Goal: Task Accomplishment & Management: Manage account settings

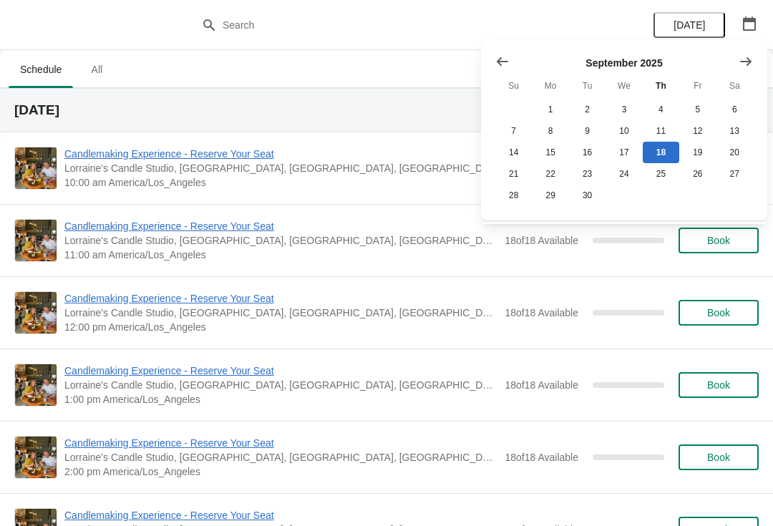
click at [748, 64] on icon "Show next month, October 2025" at bounding box center [745, 61] width 14 height 14
click at [514, 130] on button "5" at bounding box center [513, 130] width 36 height 21
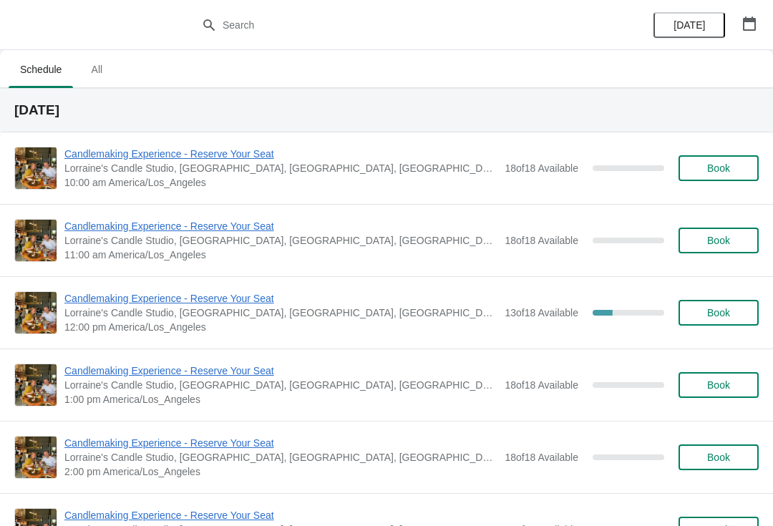
click at [84, 304] on span "Candlemaking Experience - Reserve Your Seat" at bounding box center [280, 298] width 433 height 14
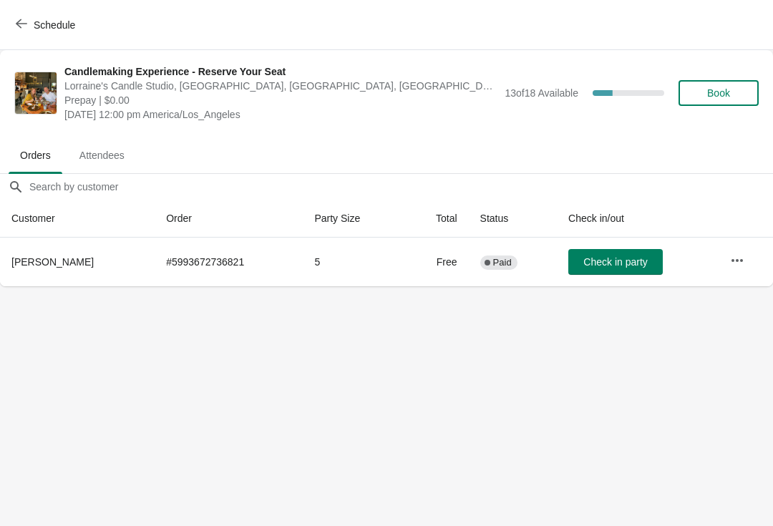
click at [728, 253] on button "button" at bounding box center [737, 261] width 26 height 26
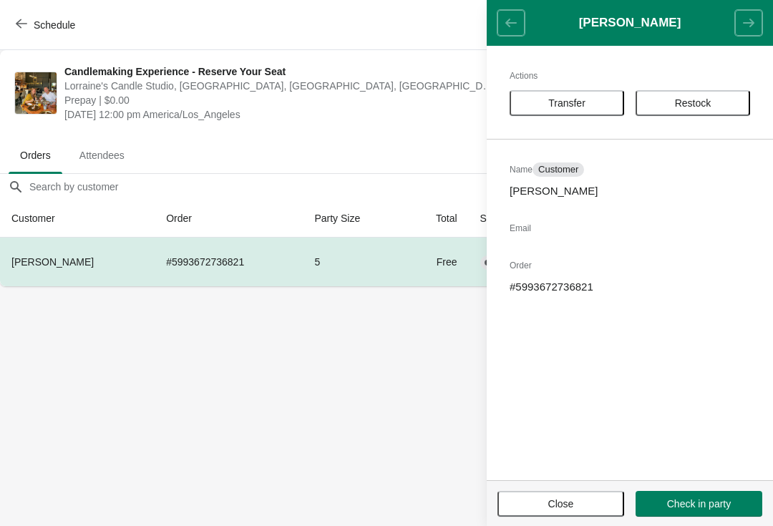
click at [378, 415] on body "Schedule Candlemaking Experience - Reserve Your Seat Lorraine's Candle Studio, …" at bounding box center [386, 263] width 773 height 526
click at [189, 362] on body "Schedule Candlemaking Experience - Reserve Your Seat Lorraine's Candle Studio, …" at bounding box center [386, 263] width 773 height 526
click at [77, 265] on span "[PERSON_NAME]" at bounding box center [52, 261] width 82 height 11
click at [52, 272] on th "[PERSON_NAME]" at bounding box center [77, 262] width 155 height 49
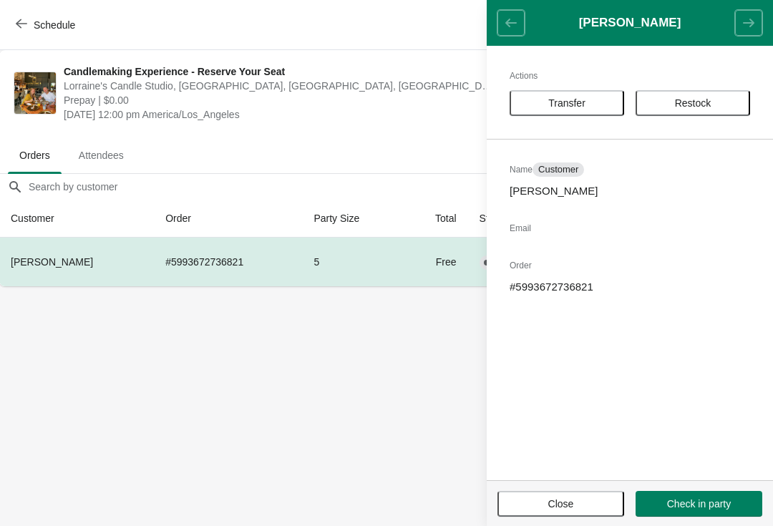
click at [581, 512] on button "Close" at bounding box center [560, 504] width 127 height 26
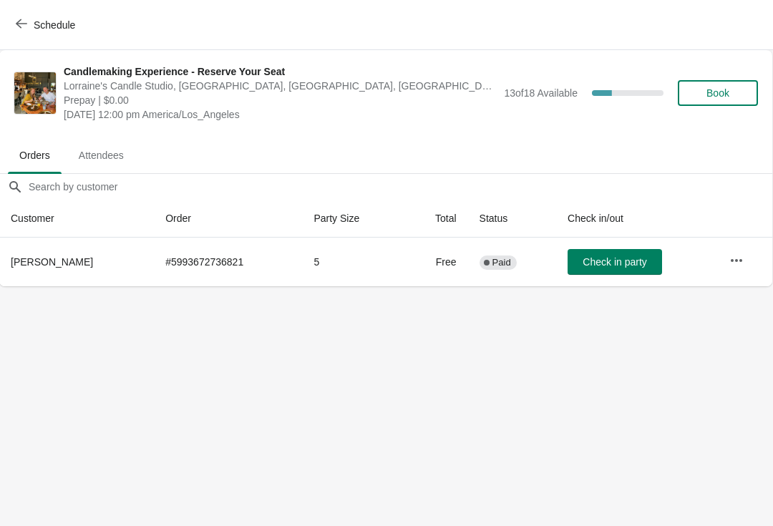
click at [728, 92] on span "Book" at bounding box center [717, 92] width 23 height 11
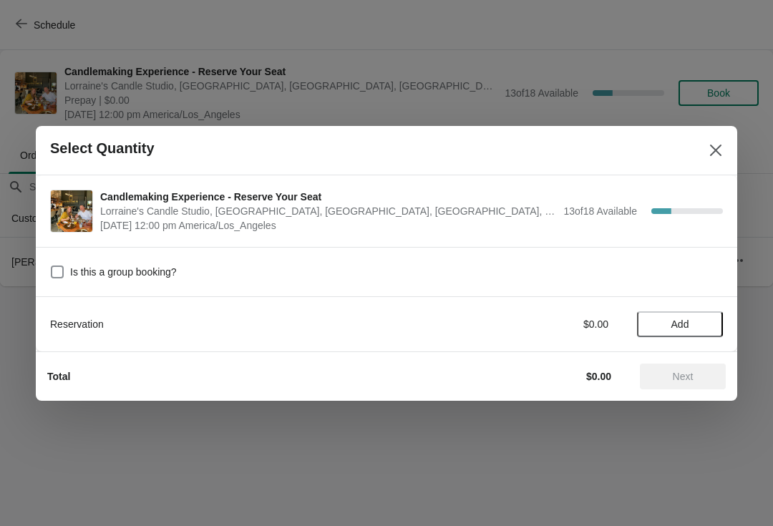
click at [684, 330] on span "Add" at bounding box center [680, 323] width 18 height 11
click at [707, 317] on icon at bounding box center [704, 323] width 15 height 15
click at [710, 323] on icon at bounding box center [704, 323] width 15 height 15
click at [710, 326] on icon at bounding box center [704, 323] width 15 height 15
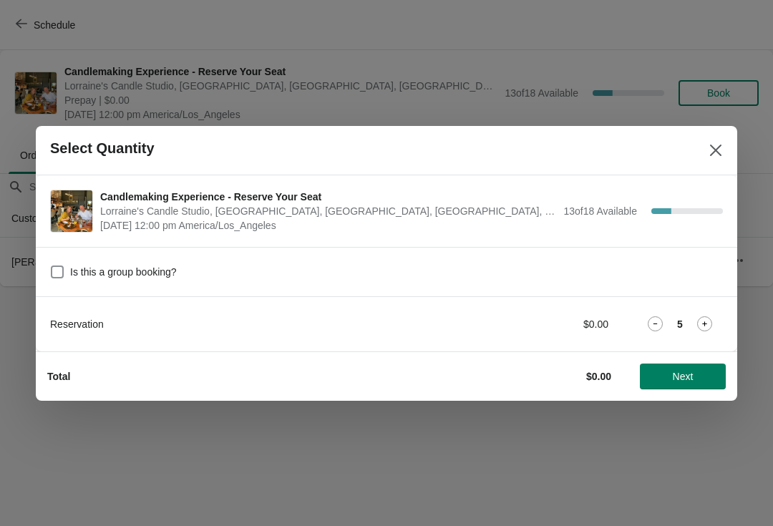
click at [711, 320] on icon at bounding box center [704, 323] width 15 height 15
click at [710, 316] on div "Reservation $0.00 6" at bounding box center [386, 324] width 673 height 26
click at [708, 322] on icon at bounding box center [704, 323] width 15 height 15
click at [700, 377] on span "Next" at bounding box center [682, 376] width 63 height 11
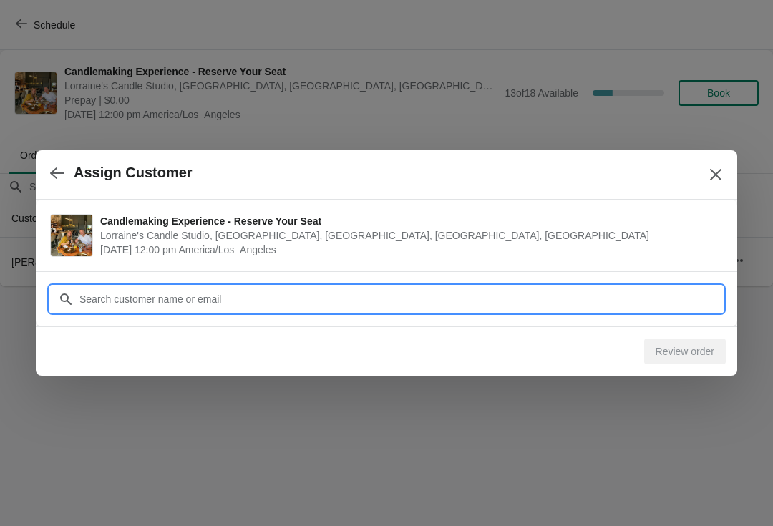
click at [271, 308] on input "Customer" at bounding box center [401, 299] width 644 height 26
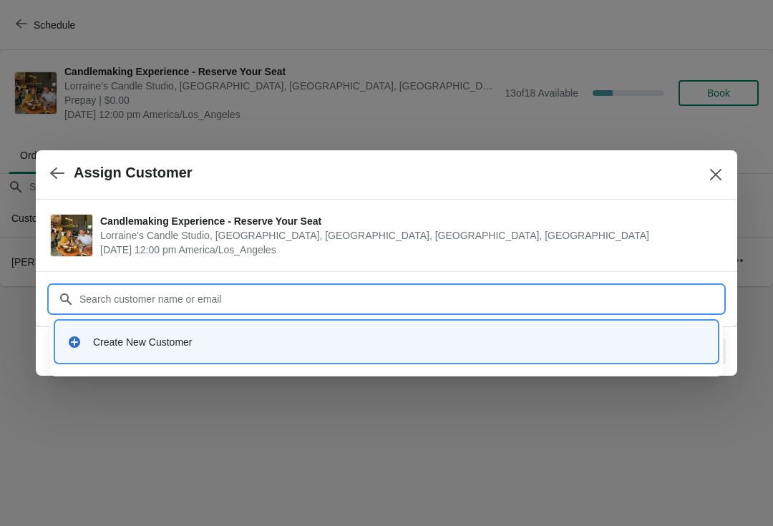
click at [199, 342] on div "Create New Customer" at bounding box center [399, 342] width 612 height 14
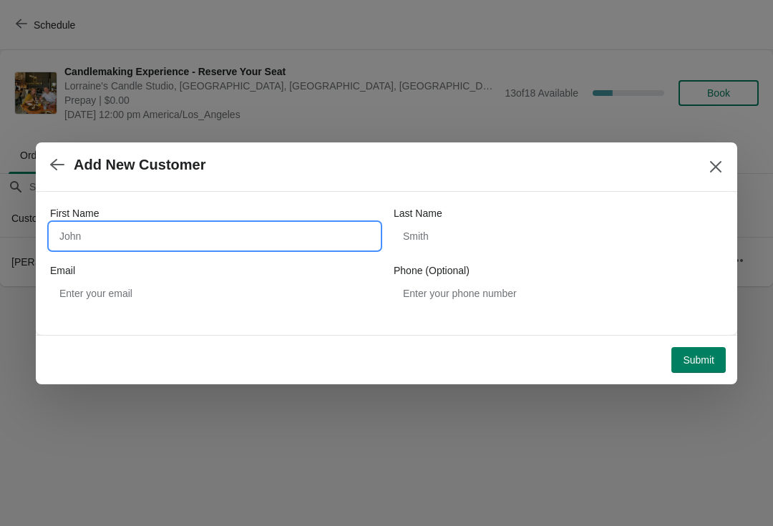
click at [197, 225] on input "First Name" at bounding box center [214, 236] width 329 height 26
type input "[PERSON_NAME]"
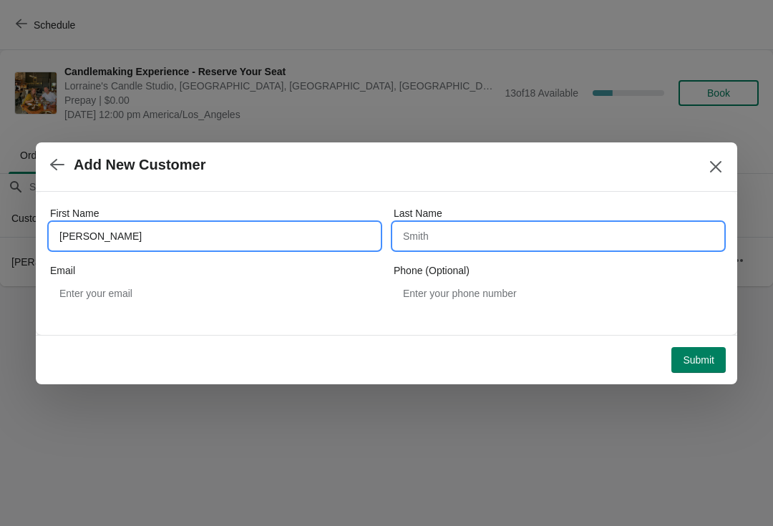
click at [456, 232] on input "Last Name" at bounding box center [558, 236] width 329 height 26
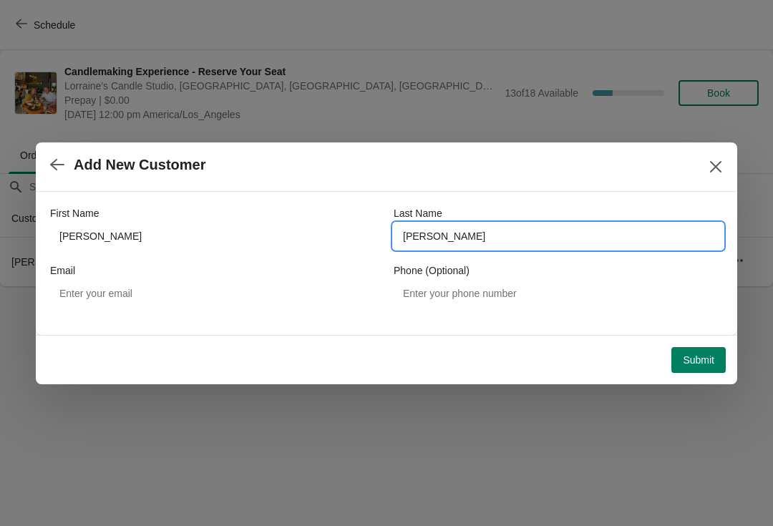
type input "[PERSON_NAME]"
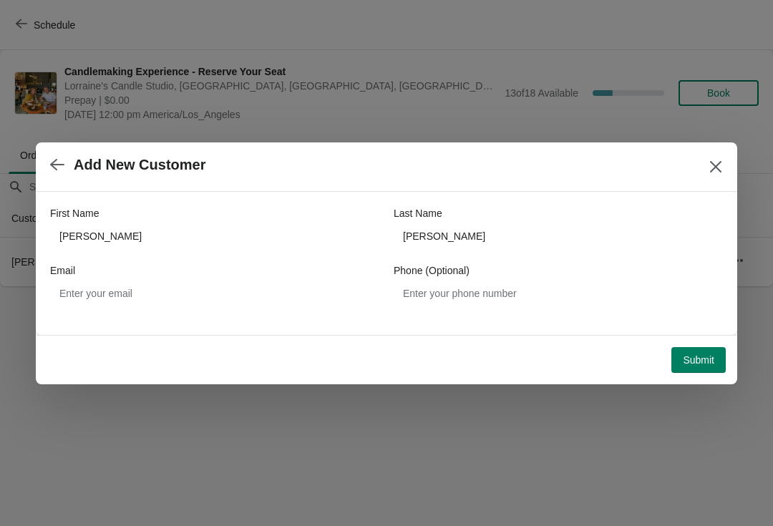
click at [693, 361] on span "Submit" at bounding box center [698, 359] width 31 height 11
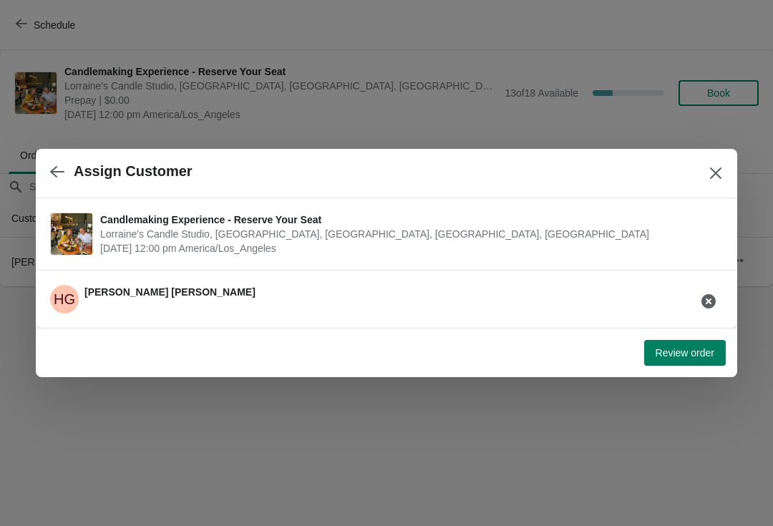
click at [694, 348] on span "Review order" at bounding box center [684, 352] width 59 height 11
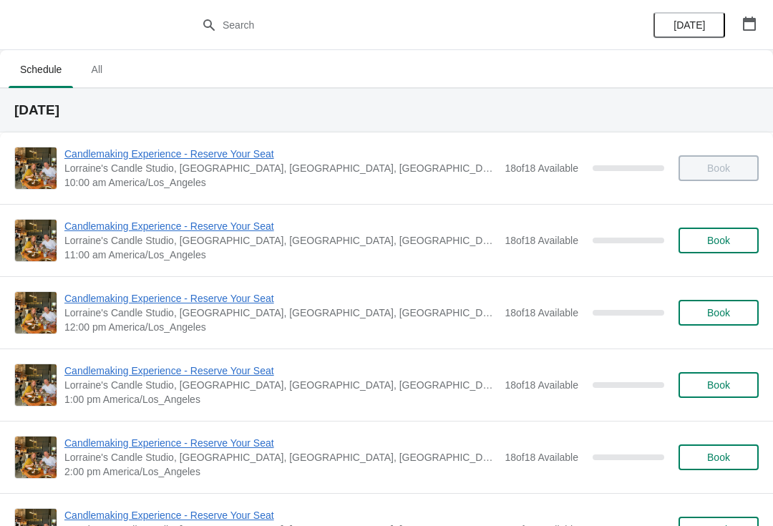
click at [746, 19] on icon "button" at bounding box center [749, 23] width 13 height 14
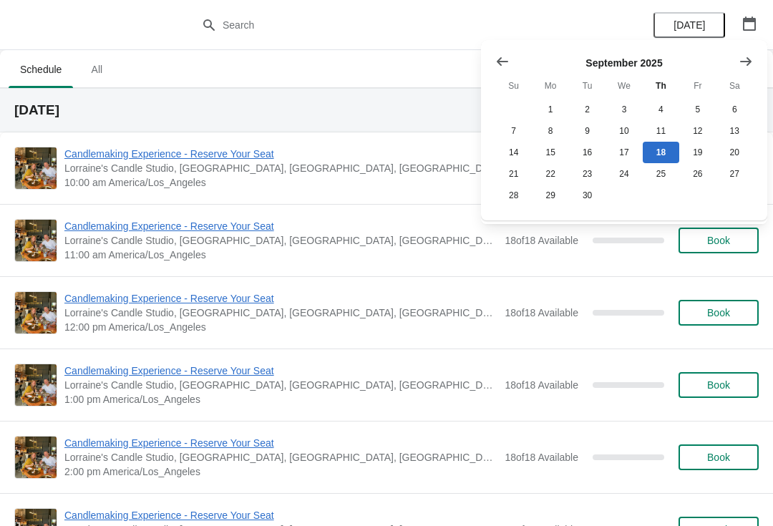
click at [743, 59] on icon "Show next month, October 2025" at bounding box center [745, 61] width 14 height 14
click at [511, 130] on button "5" at bounding box center [513, 130] width 36 height 21
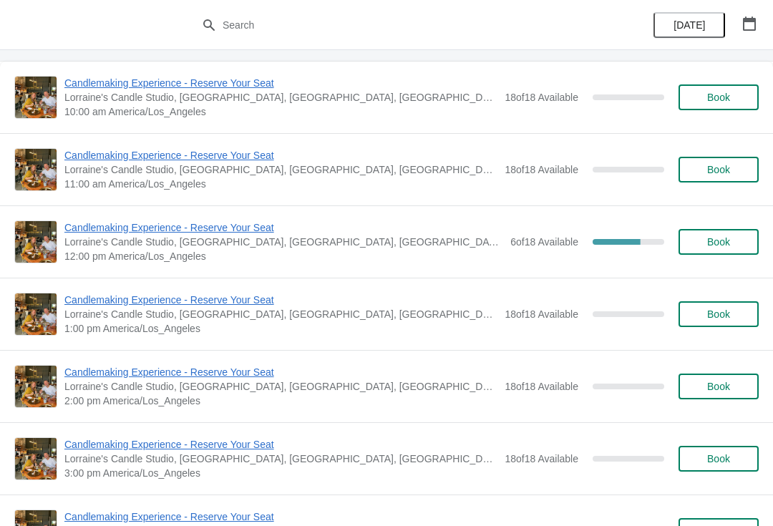
scroll to position [84, 0]
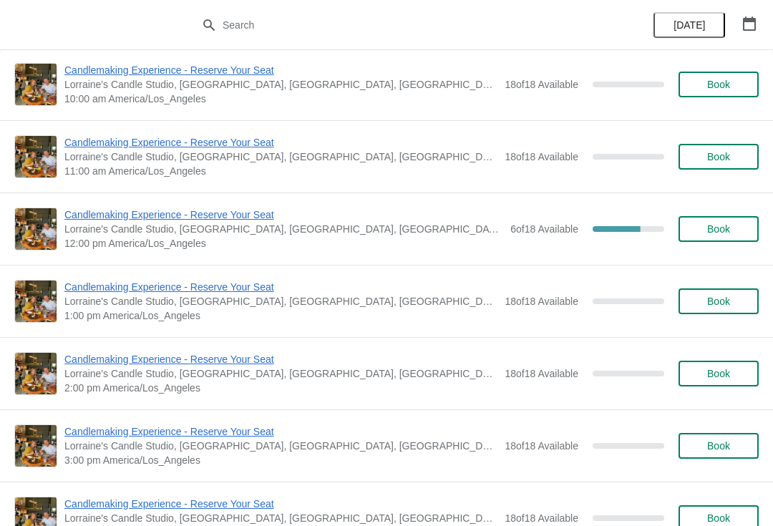
click at [219, 220] on span "Candlemaking Experience - Reserve Your Seat" at bounding box center [283, 214] width 439 height 14
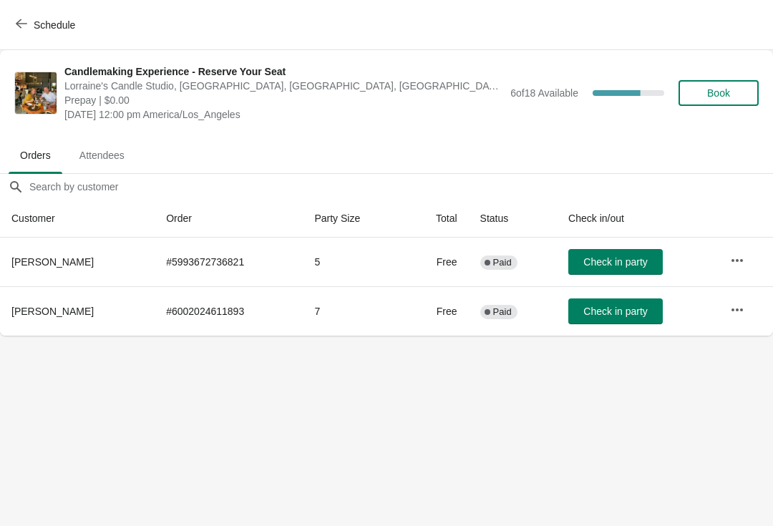
click at [750, 265] on button "button" at bounding box center [737, 261] width 26 height 26
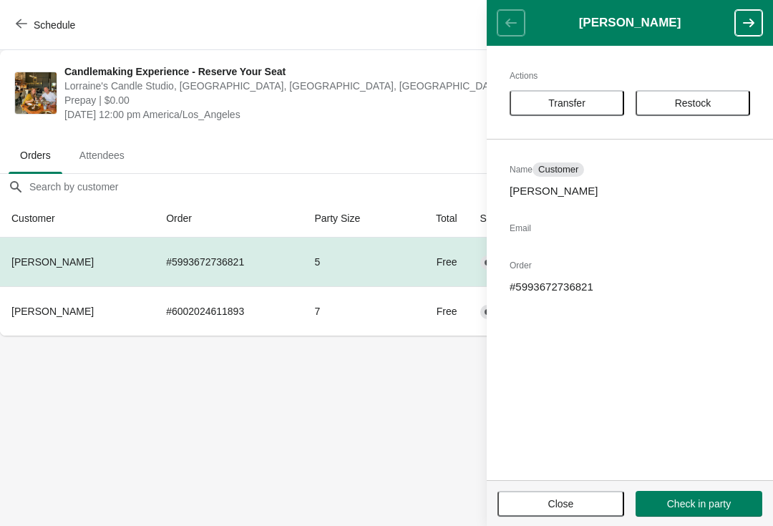
click at [690, 105] on span "Restock" at bounding box center [693, 102] width 36 height 11
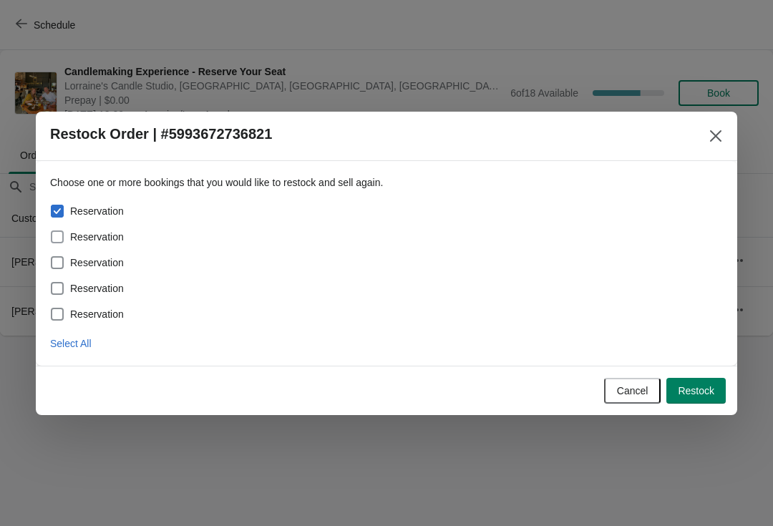
click at [55, 235] on span at bounding box center [57, 236] width 13 height 13
click at [52, 231] on input "Reservation" at bounding box center [51, 230] width 1 height 1
checkbox input "true"
click at [59, 266] on span at bounding box center [57, 262] width 13 height 13
click at [52, 257] on input "Reservation" at bounding box center [51, 256] width 1 height 1
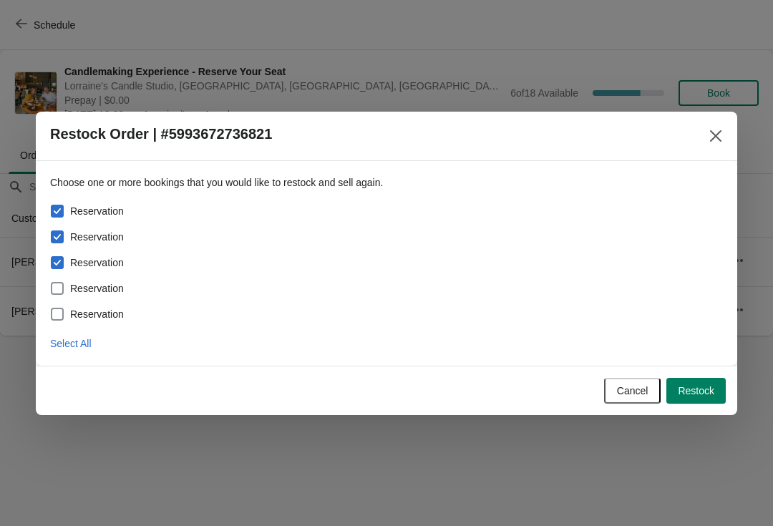
checkbox input "true"
click at [58, 282] on span at bounding box center [57, 288] width 13 height 13
click at [52, 282] on input "Reservation" at bounding box center [51, 282] width 1 height 1
checkbox input "true"
click at [62, 309] on span at bounding box center [57, 314] width 13 height 13
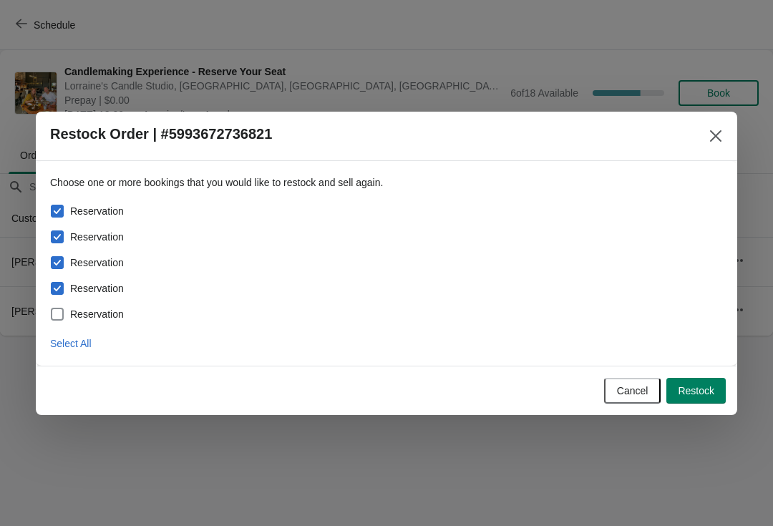
click at [52, 308] on input "Reservation" at bounding box center [51, 308] width 1 height 1
checkbox input "true"
click at [689, 385] on span "Restock" at bounding box center [696, 390] width 36 height 11
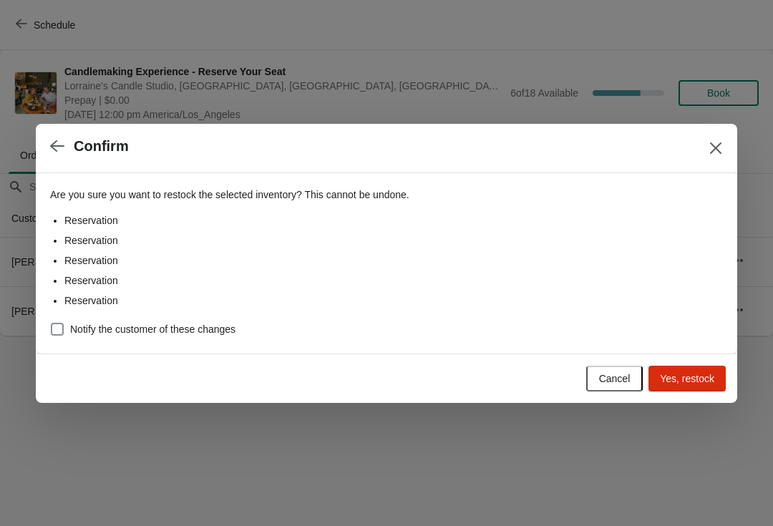
click at [683, 383] on span "Yes, restock" at bounding box center [687, 378] width 54 height 11
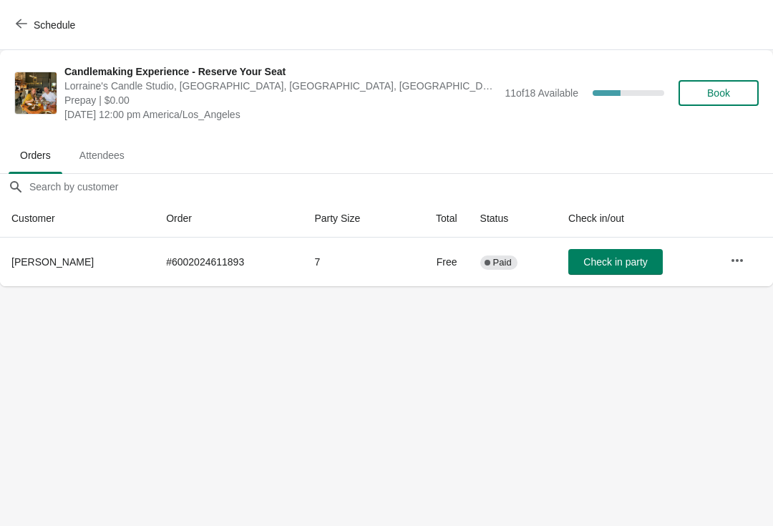
click at [31, 6] on div "Schedule" at bounding box center [386, 25] width 773 height 50
click at [46, 33] on button "Schedule" at bounding box center [46, 25] width 79 height 26
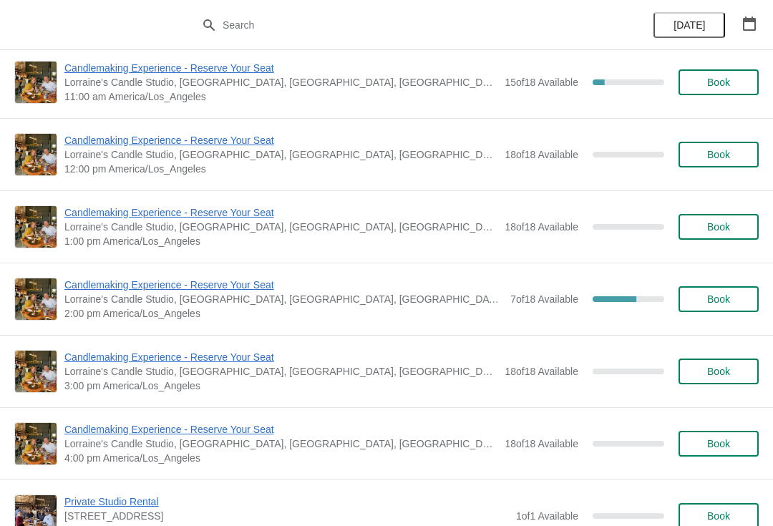
scroll to position [2797, 0]
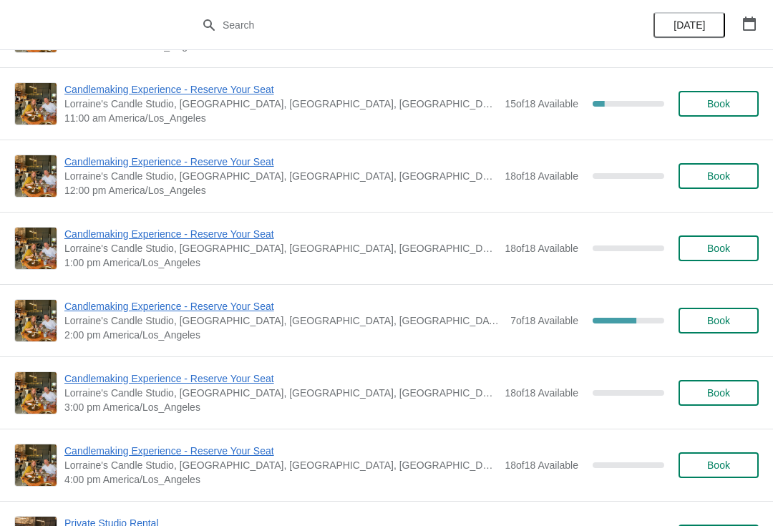
click at [213, 311] on span "Candlemaking Experience - Reserve Your Seat" at bounding box center [283, 306] width 439 height 14
